Goal: Information Seeking & Learning: Learn about a topic

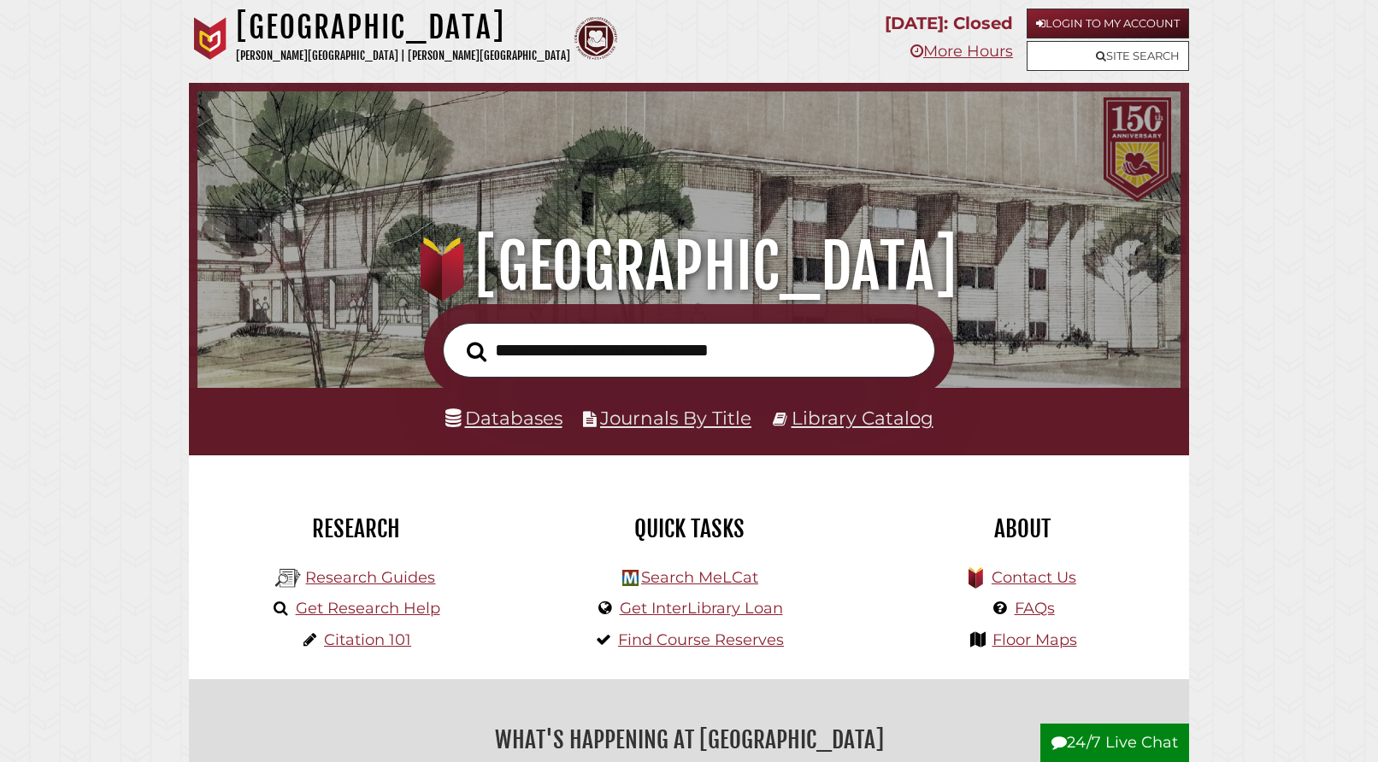
scroll to position [325, 974]
click at [1085, 54] on link "Site Search" at bounding box center [1107, 56] width 162 height 30
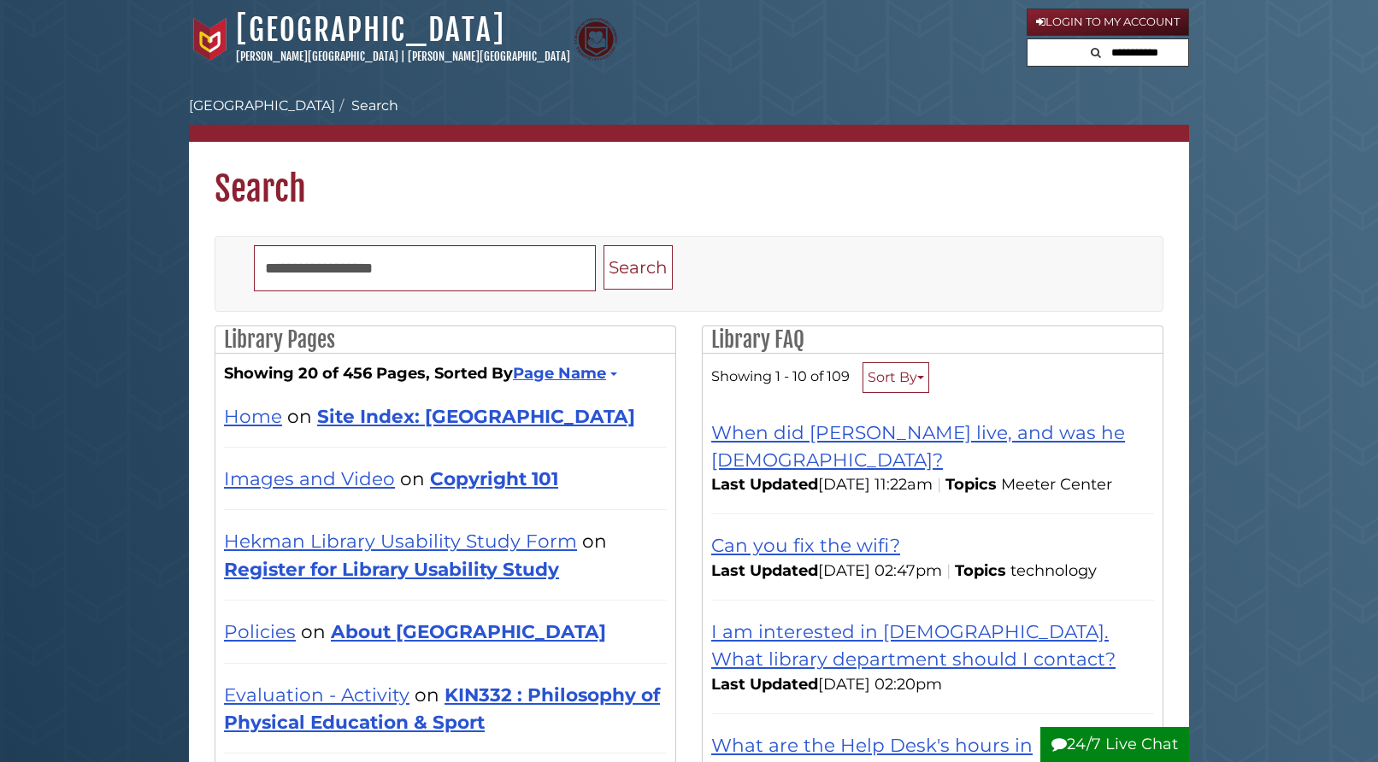
click at [1091, 53] on icon "Search" at bounding box center [1096, 52] width 10 height 11
click at [349, 275] on input "Search" at bounding box center [425, 268] width 342 height 46
type input "**********"
click at [603, 245] on button "Search" at bounding box center [637, 267] width 69 height 45
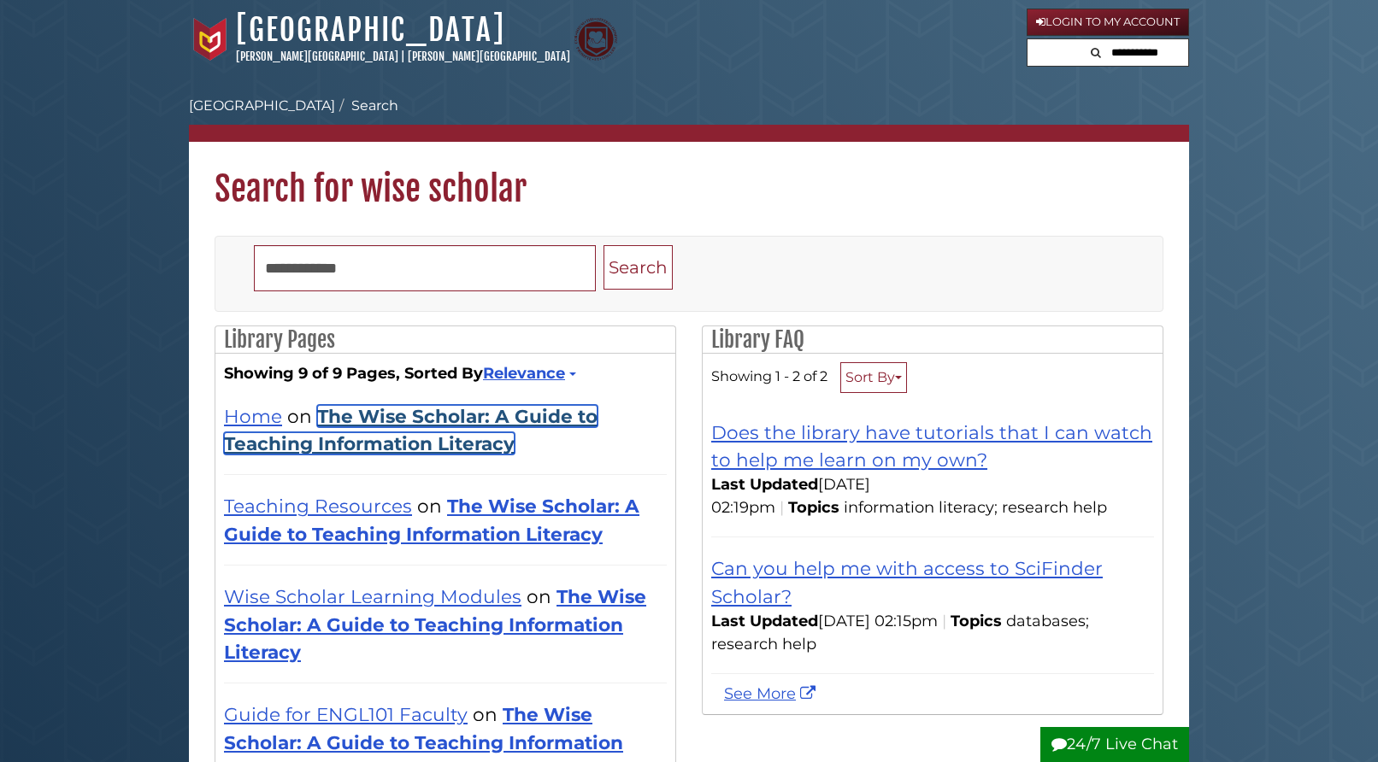
click at [368, 416] on link "The Wise Scholar: A Guide to Teaching Information Literacy" at bounding box center [410, 430] width 373 height 50
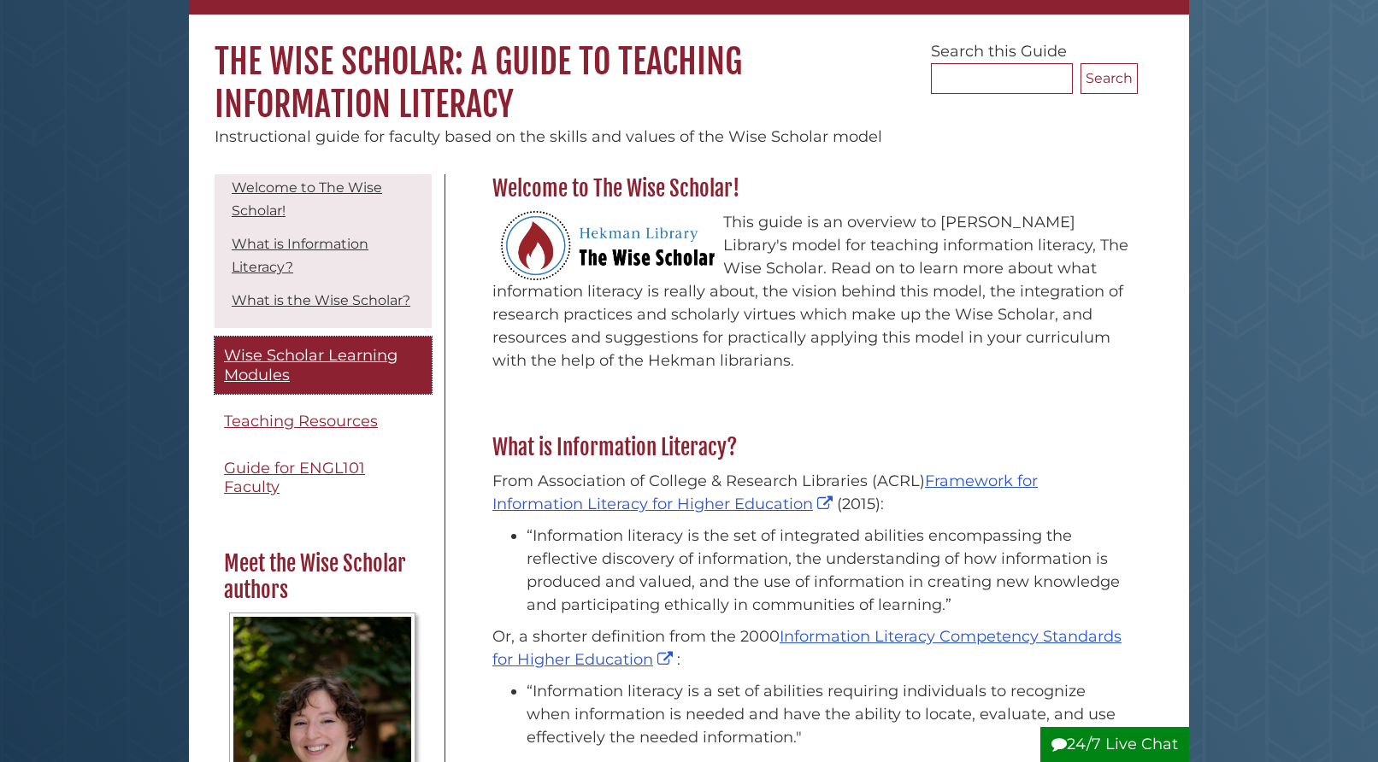
scroll to position [53, 0]
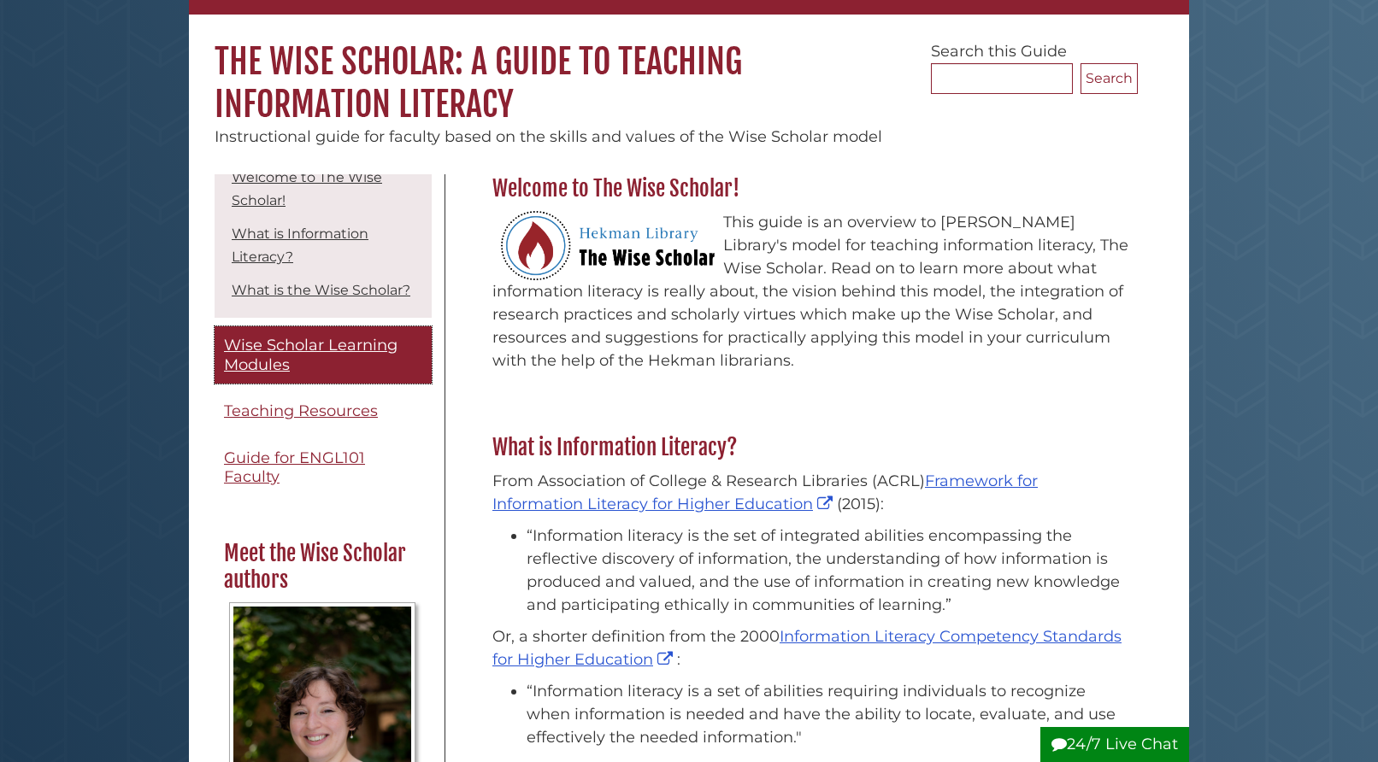
click at [263, 346] on span "Wise Scholar Learning Modules" at bounding box center [311, 355] width 174 height 38
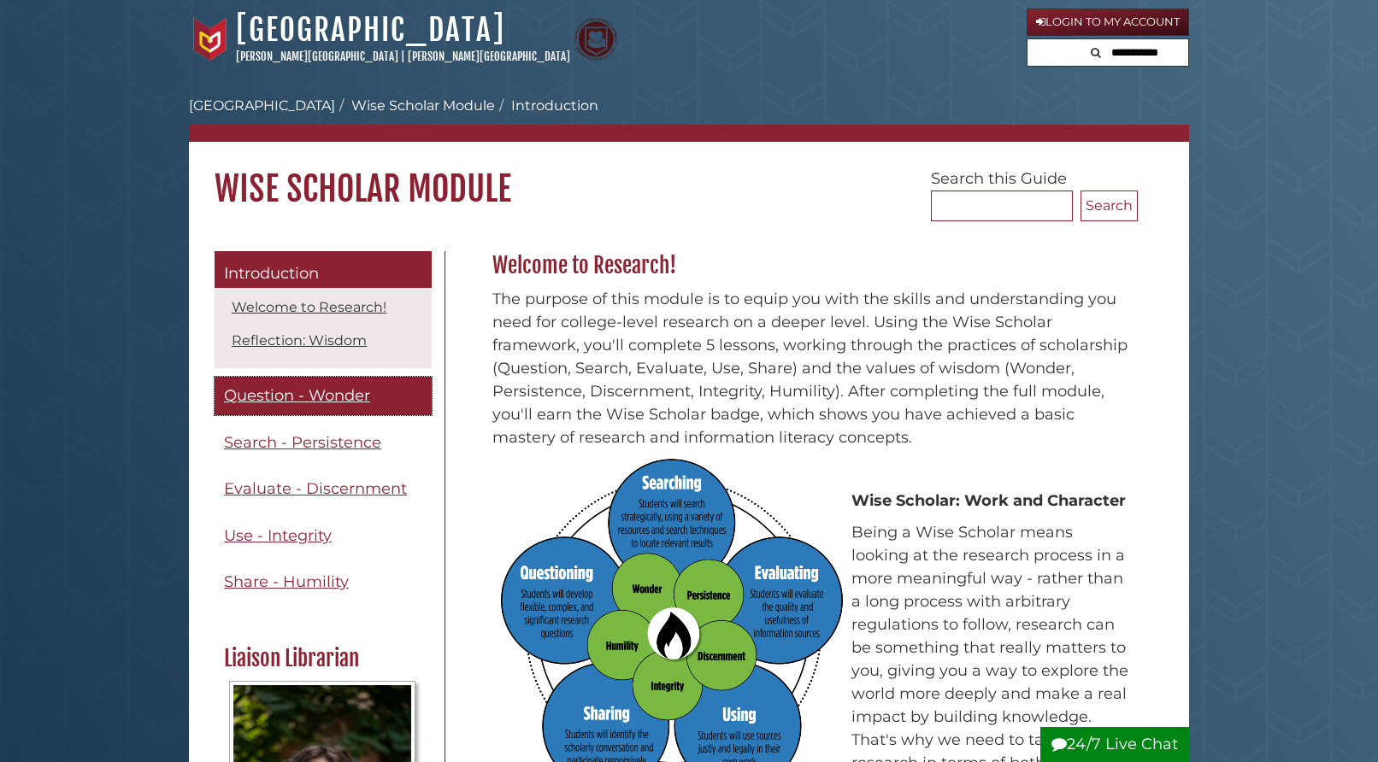
click at [347, 393] on span "Question - Wonder" at bounding box center [297, 395] width 146 height 19
